Goal: Task Accomplishment & Management: Use online tool/utility

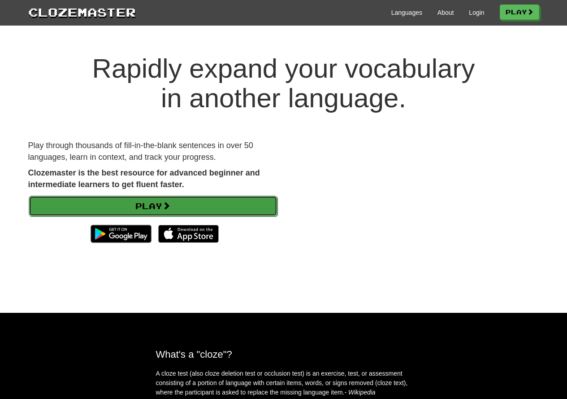
click at [161, 206] on link "Play" at bounding box center [153, 206] width 249 height 21
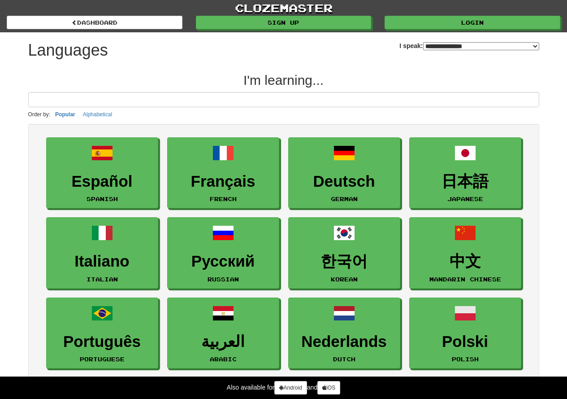
select select "*******"
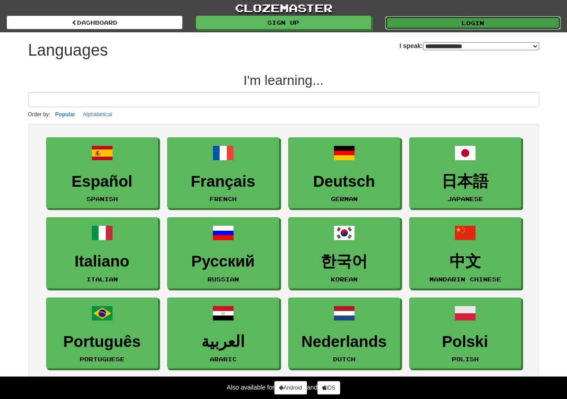
click at [469, 21] on link "Login" at bounding box center [473, 22] width 176 height 13
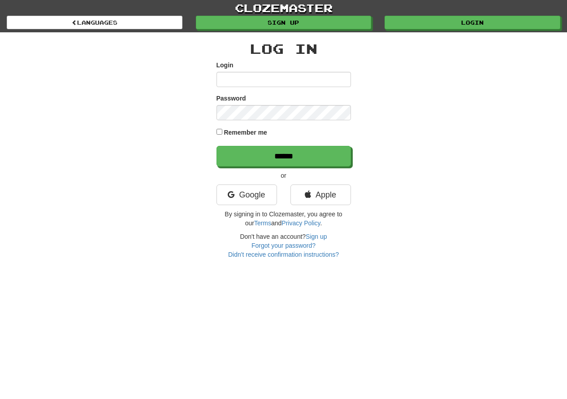
click at [308, 75] on input "Login" at bounding box center [284, 79] width 135 height 15
